Goal: Find specific page/section: Find specific page/section

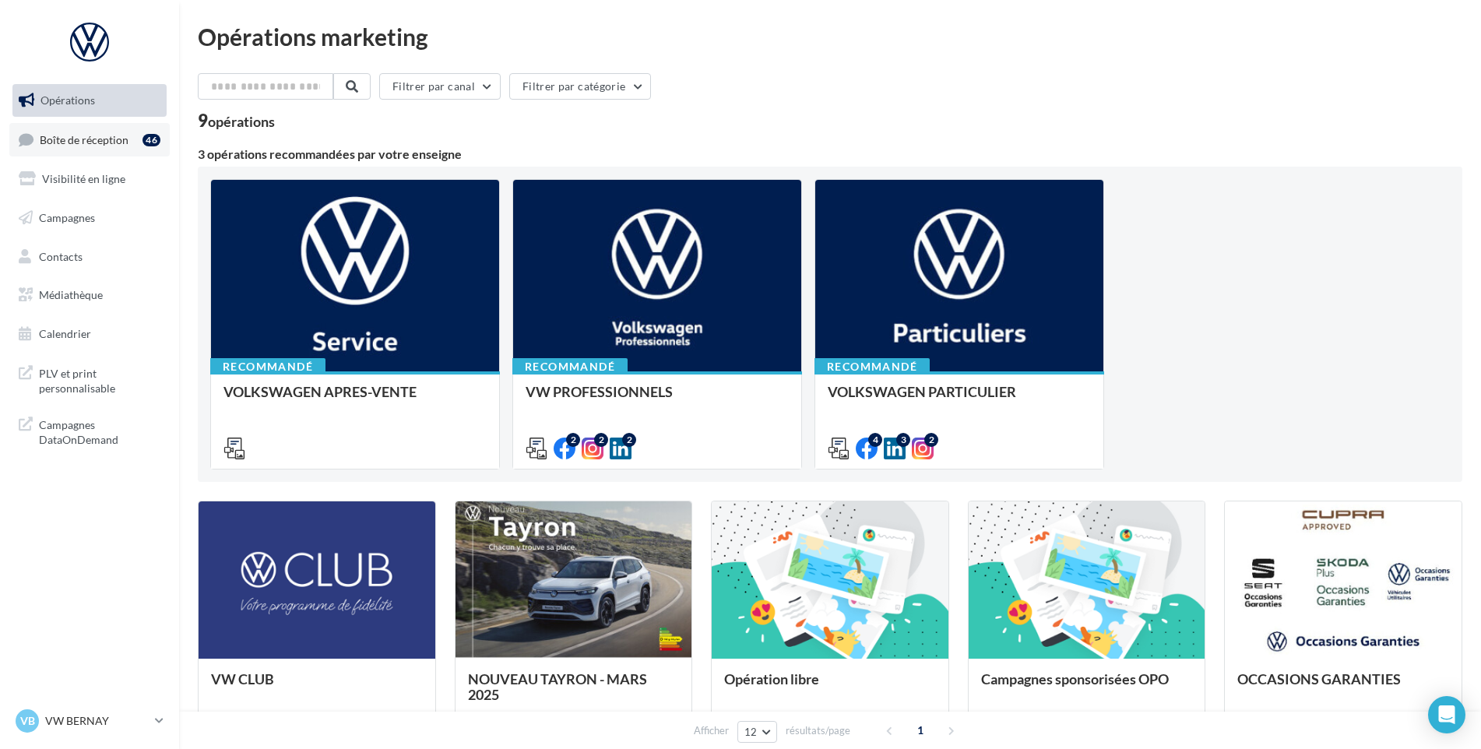
click at [118, 146] on link "Boîte de réception 46" at bounding box center [89, 139] width 160 height 33
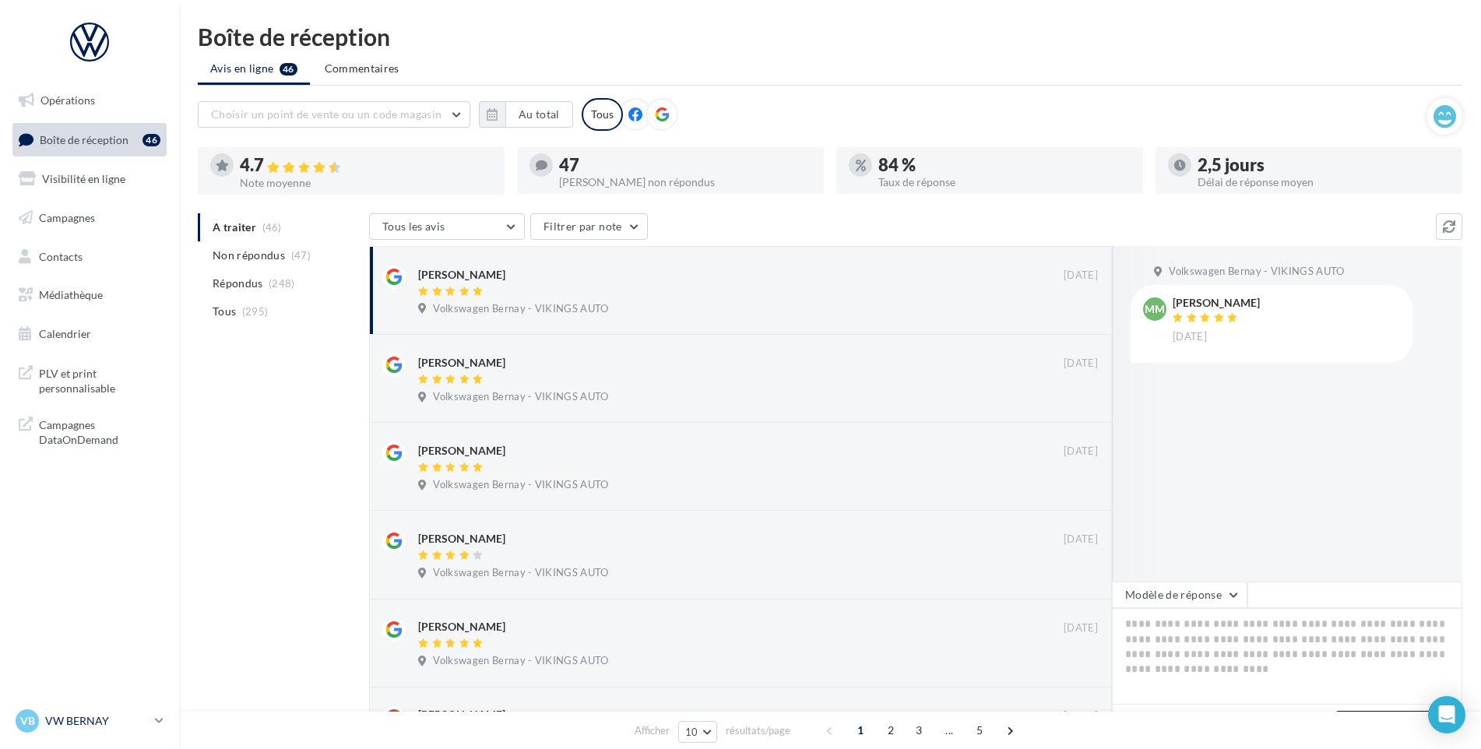
click at [112, 708] on link "VB VW BERNAY vw-ber-vau" at bounding box center [89, 721] width 154 height 30
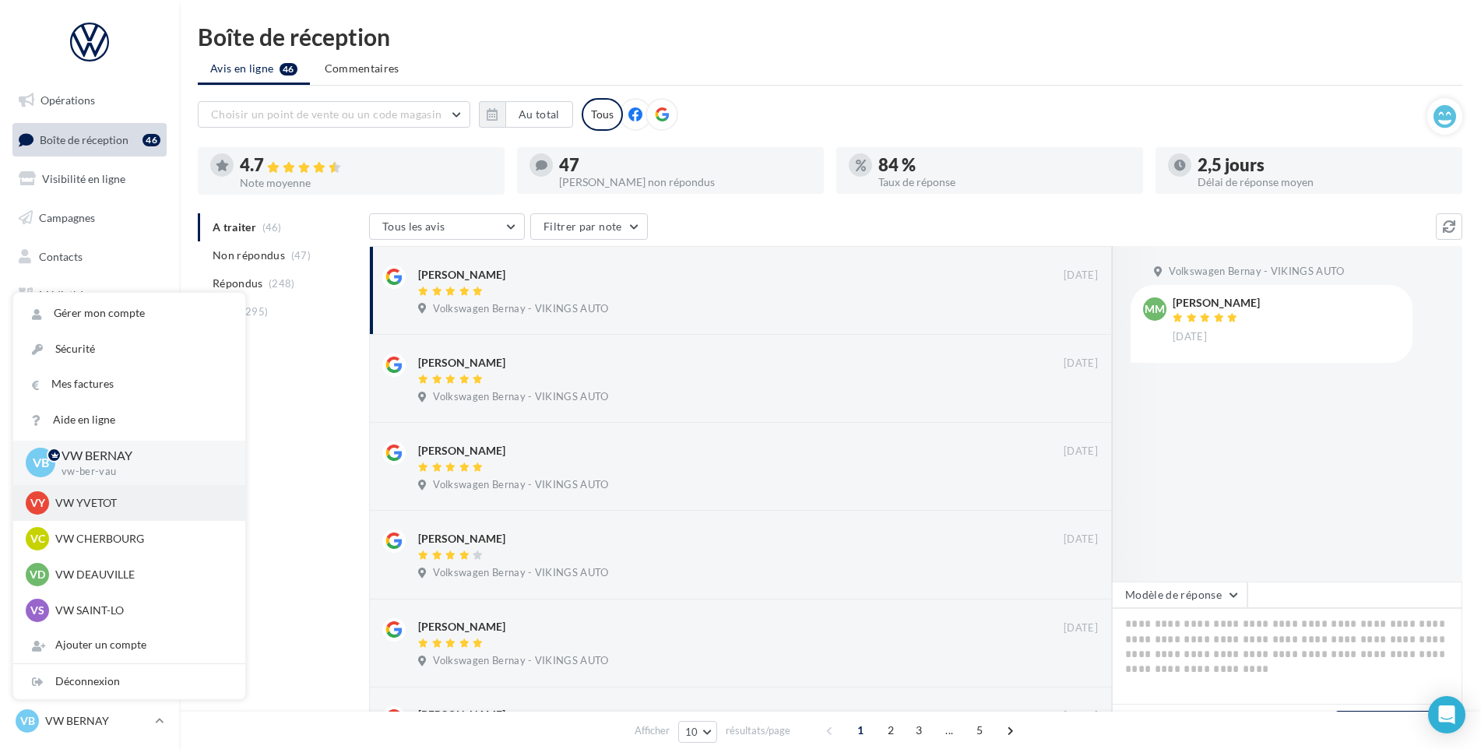
click at [114, 508] on p "VW YVETOT" at bounding box center [140, 503] width 171 height 16
